Goal: Find specific page/section: Find specific page/section

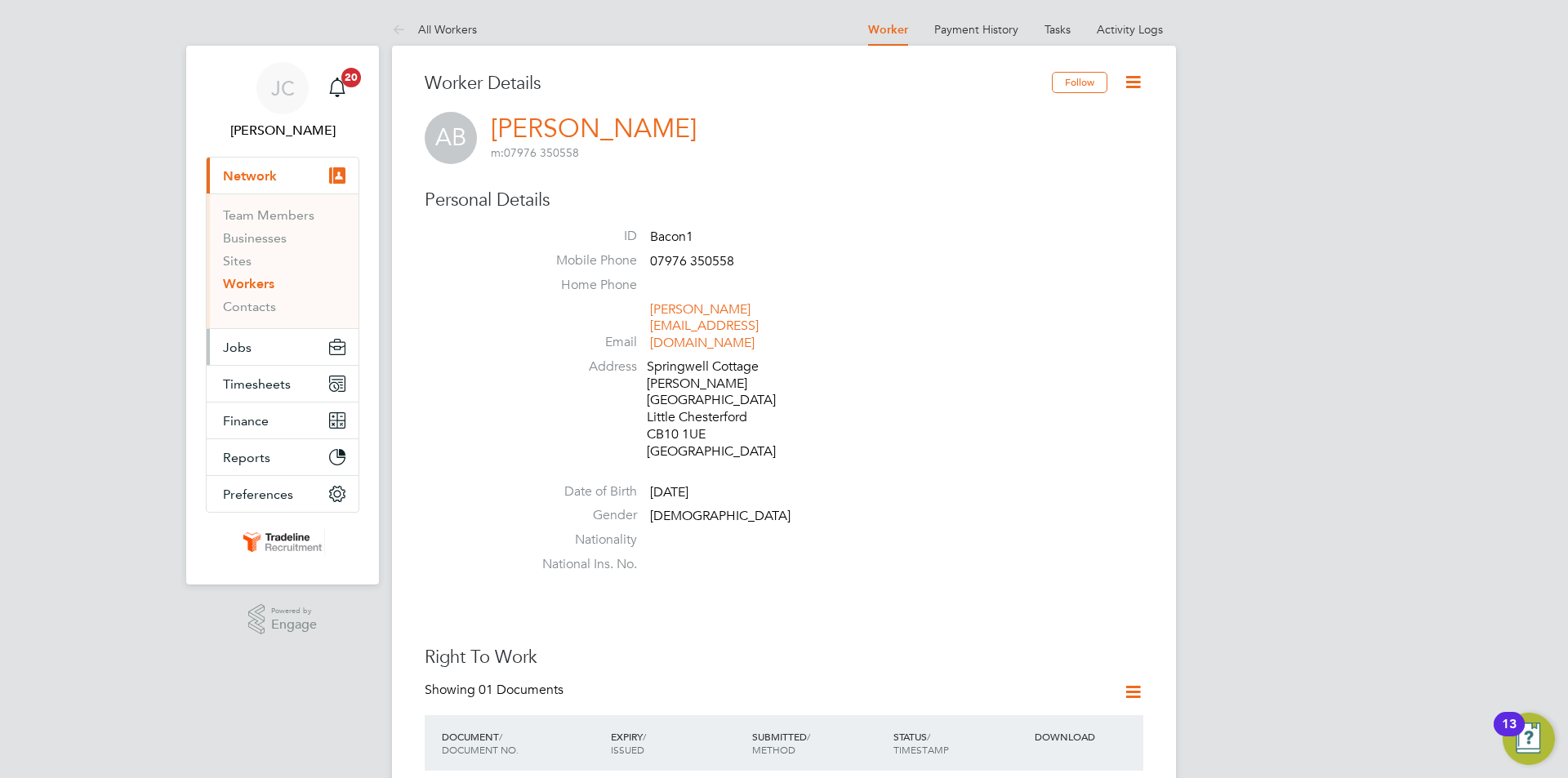
click at [261, 357] on button "Jobs" at bounding box center [282, 347] width 152 height 36
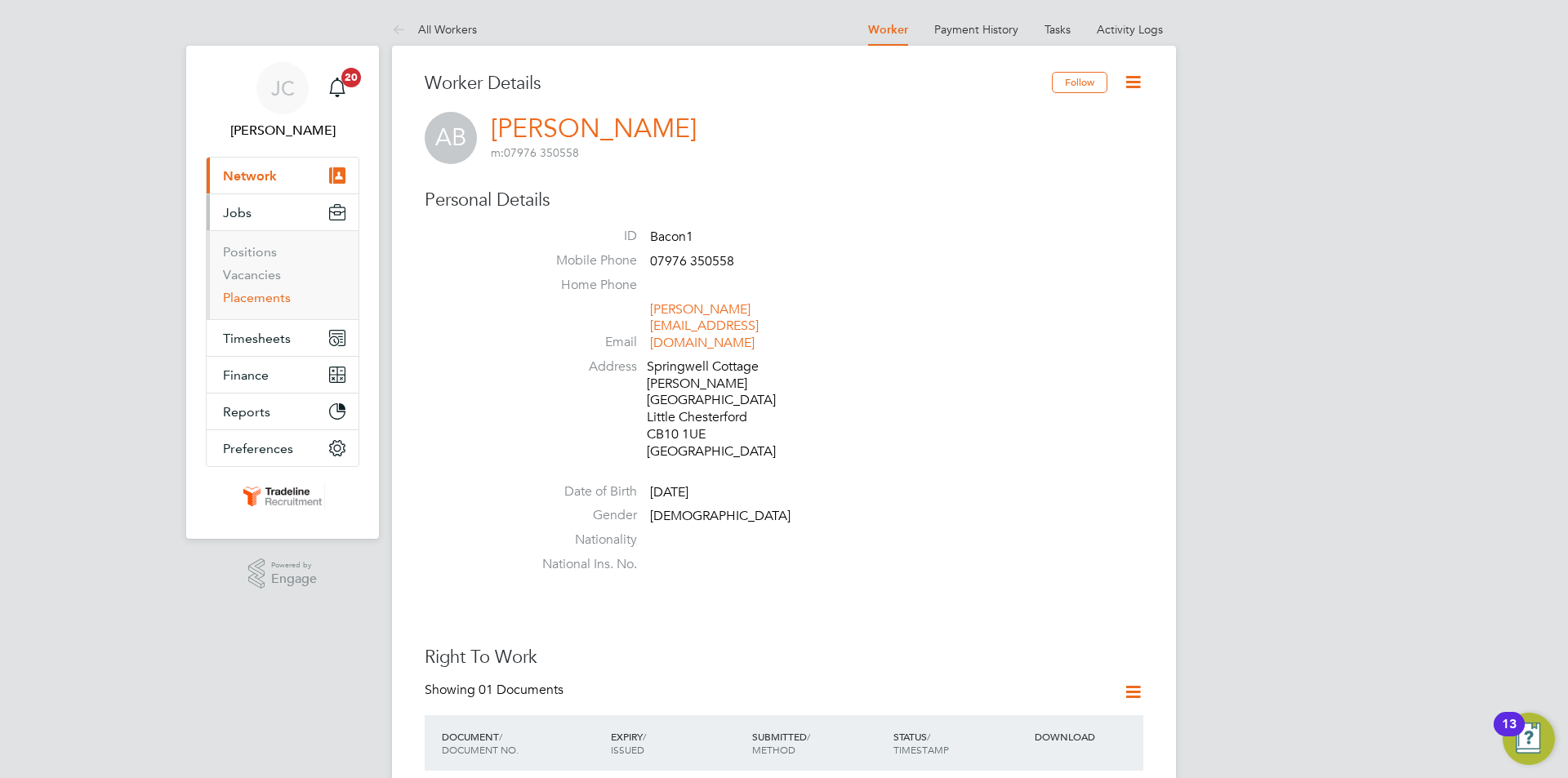
click at [271, 291] on link "Placements" at bounding box center [256, 297] width 68 height 16
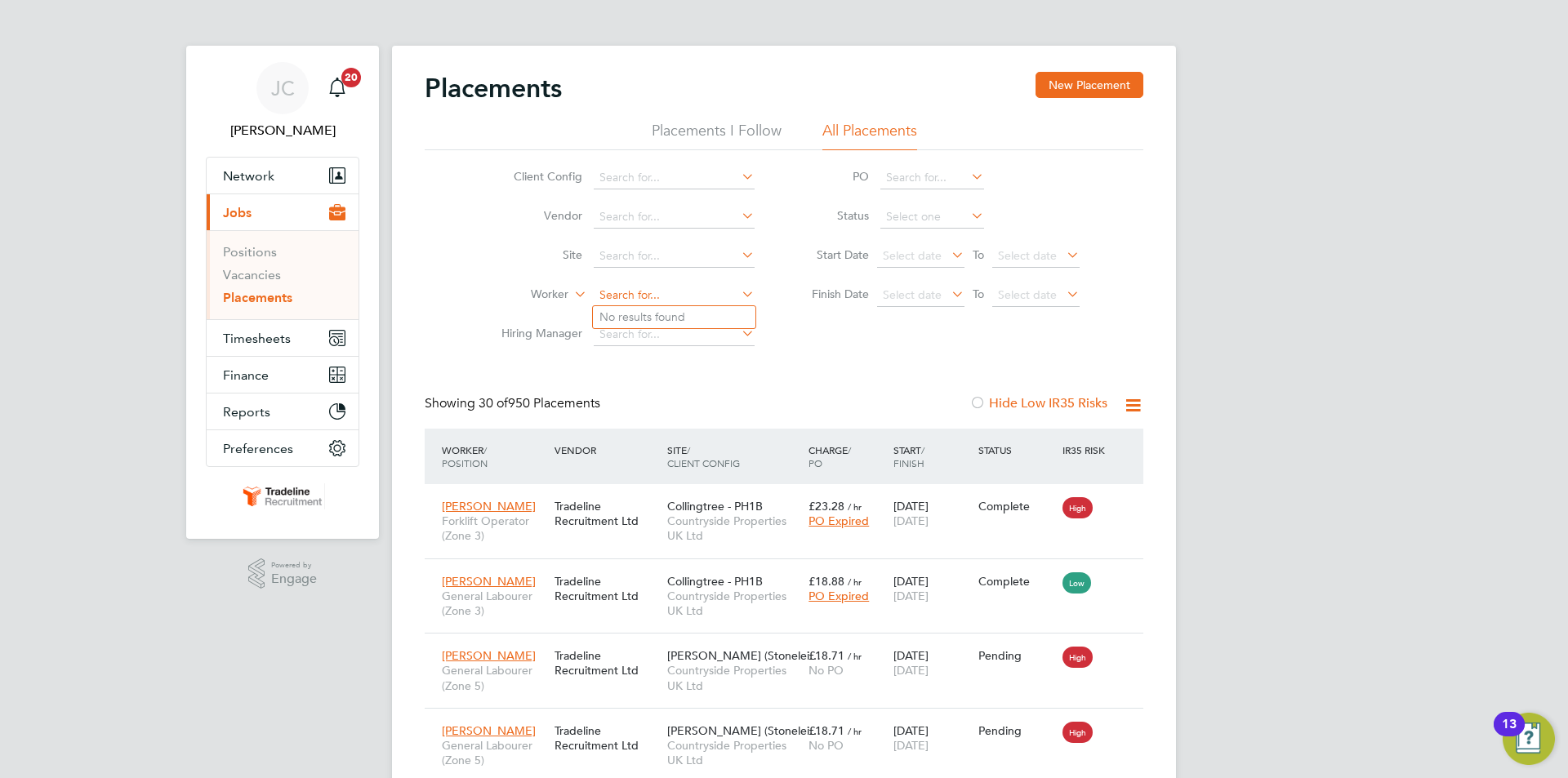
click at [662, 290] on input at bounding box center [674, 295] width 161 height 23
click at [673, 320] on li "Daniel Apple ton" at bounding box center [674, 317] width 163 height 22
type input "[PERSON_NAME]"
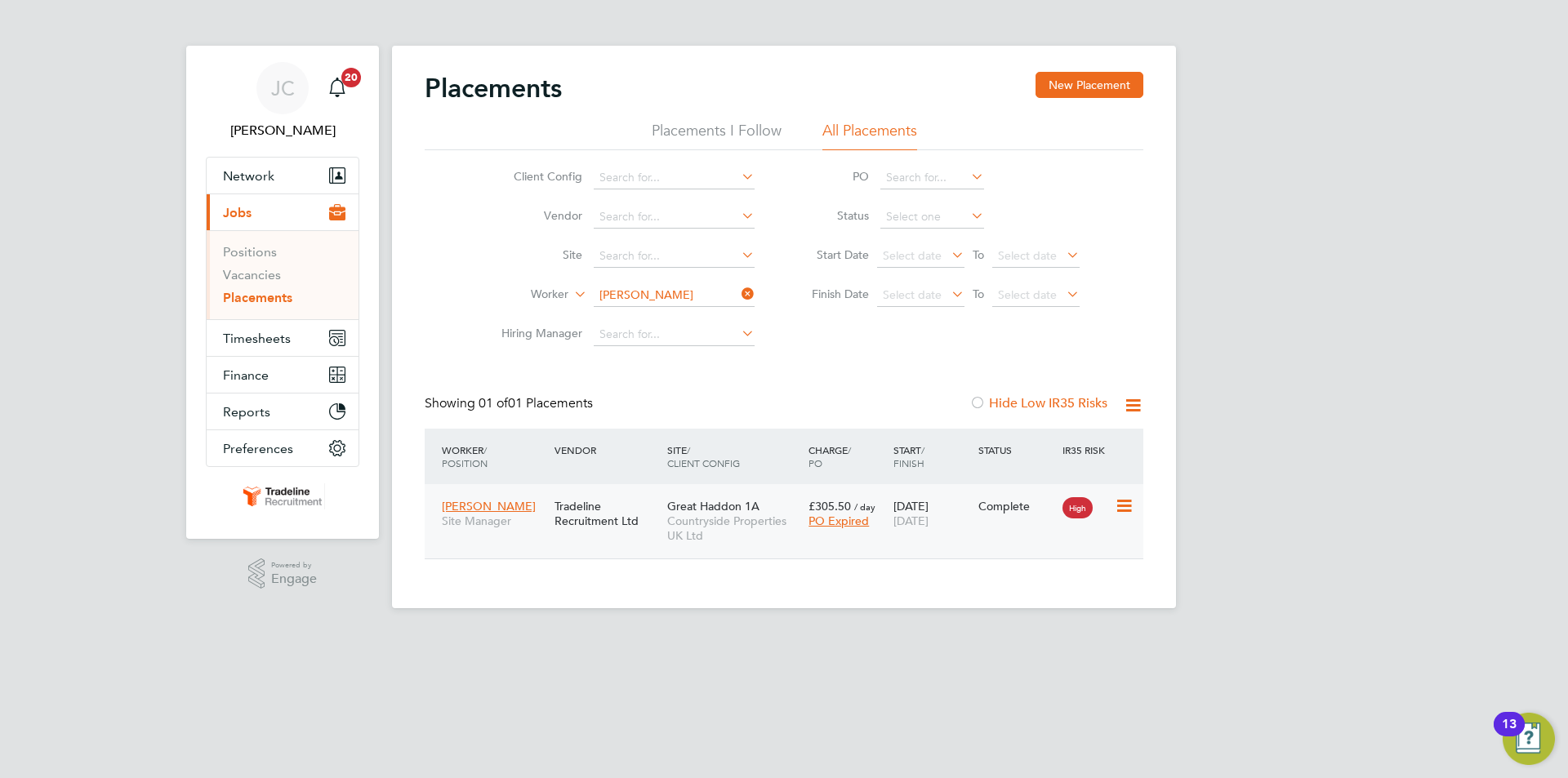
click at [962, 506] on div "21 Apr 2025 08 Aug 2025" at bounding box center [932, 514] width 85 height 46
